Goal: Book appointment/travel/reservation

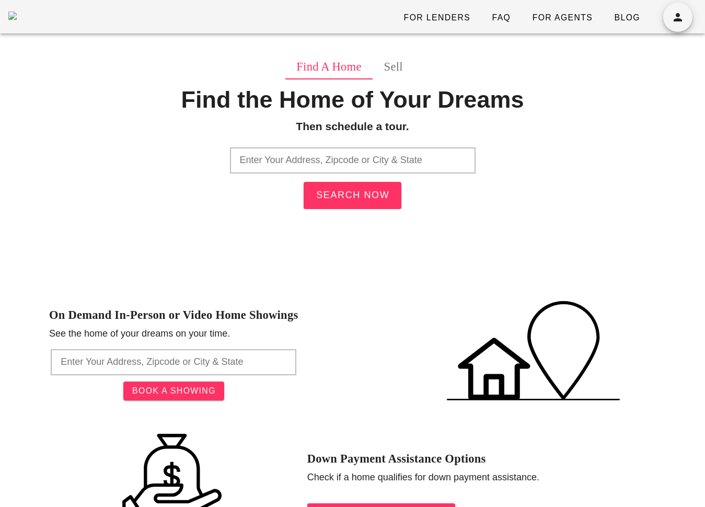
click at [366, 152] on input "text" at bounding box center [353, 160] width 246 height 26
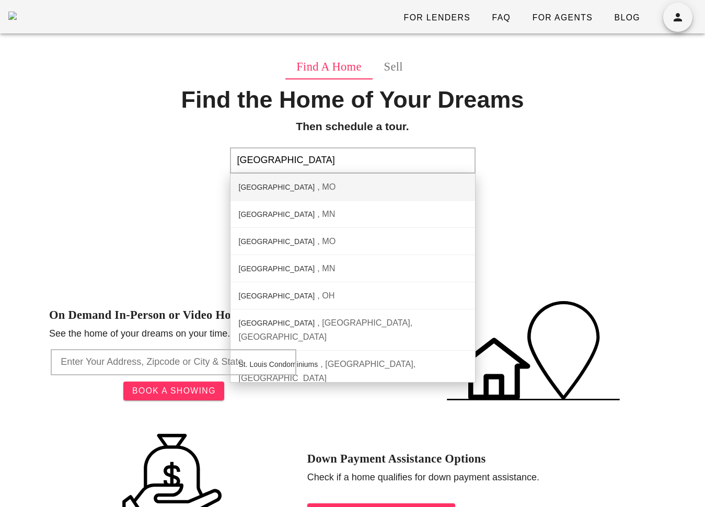
click at [382, 185] on div "St. Louis City MO" at bounding box center [352, 187] width 245 height 27
type input "St. Louis City, MO"
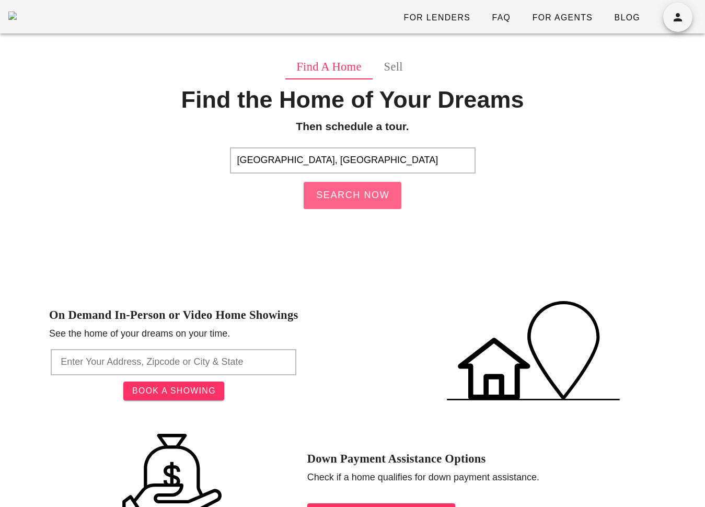
click at [377, 190] on span "Search Now" at bounding box center [353, 195] width 74 height 11
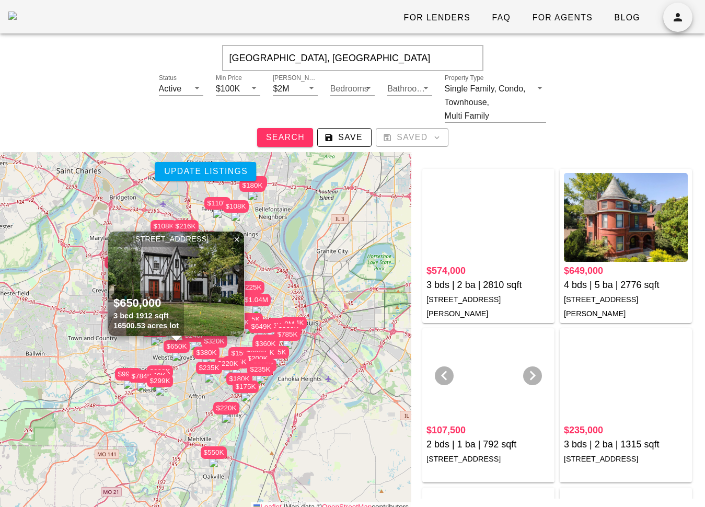
scroll to position [25, 0]
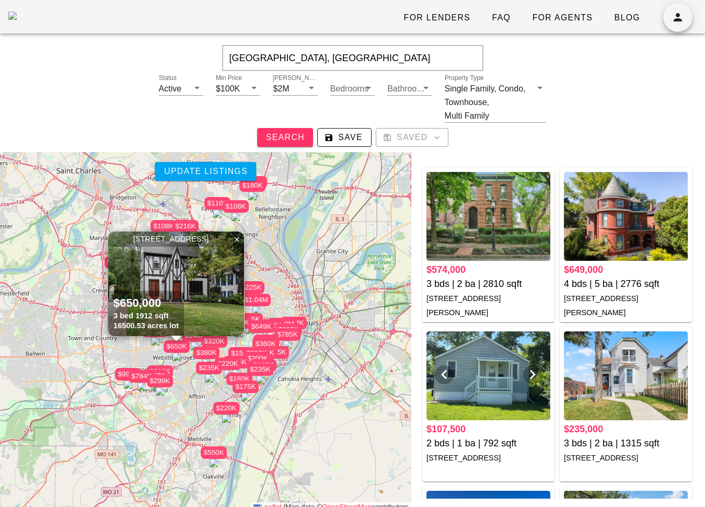
click at [482, 354] on div at bounding box center [488, 375] width 124 height 89
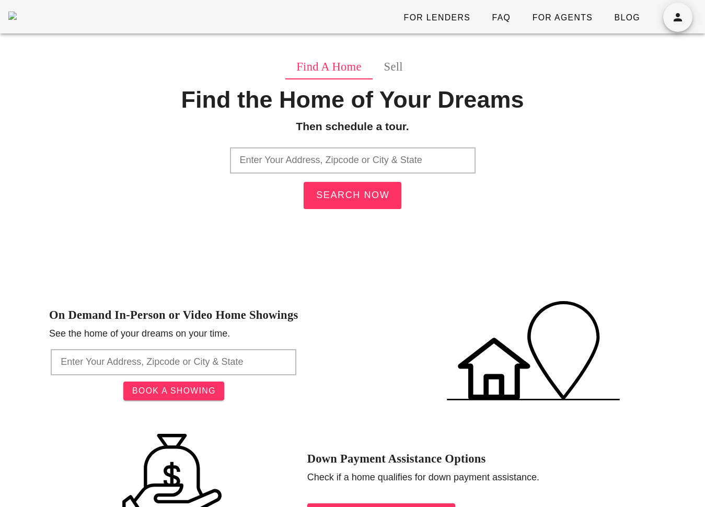
click at [395, 168] on input "text" at bounding box center [353, 160] width 246 height 26
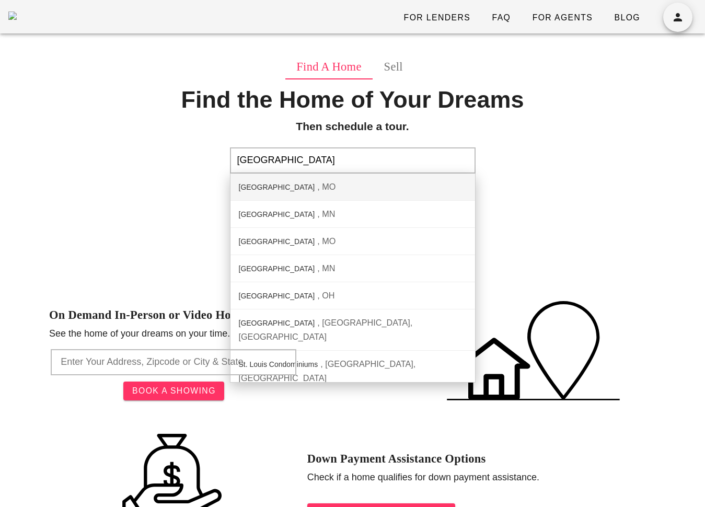
click at [388, 188] on div "St. Louis City MO" at bounding box center [352, 187] width 245 height 27
type input "St. Louis City, MO"
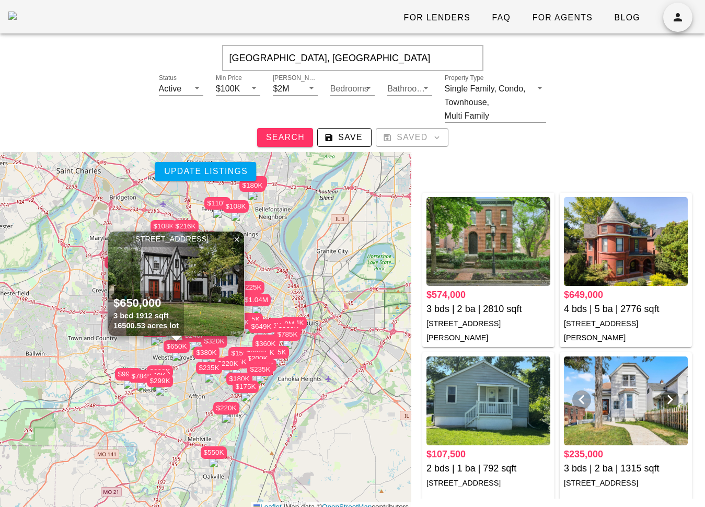
click at [620, 393] on div at bounding box center [626, 400] width 124 height 89
